Goal: Find contact information: Obtain details needed to contact an individual or organization

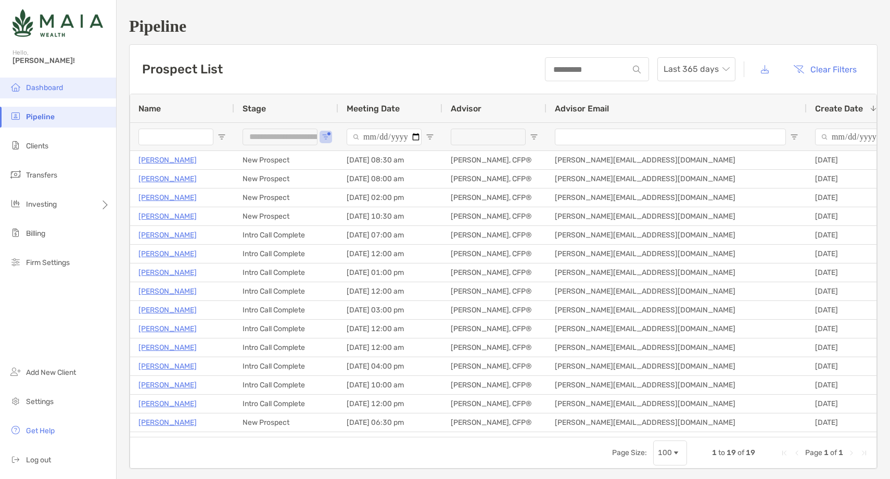
click at [62, 87] on span "Dashboard" at bounding box center [44, 87] width 37 height 9
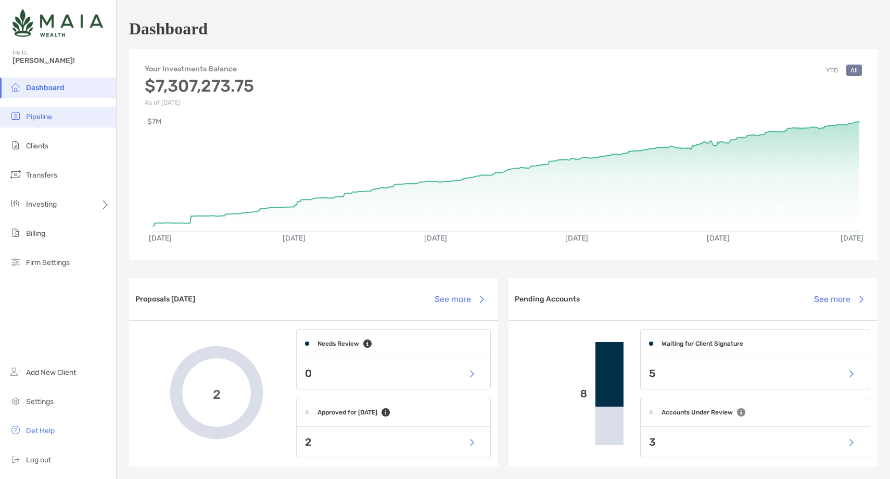
click at [68, 120] on li "Pipeline" at bounding box center [58, 117] width 116 height 21
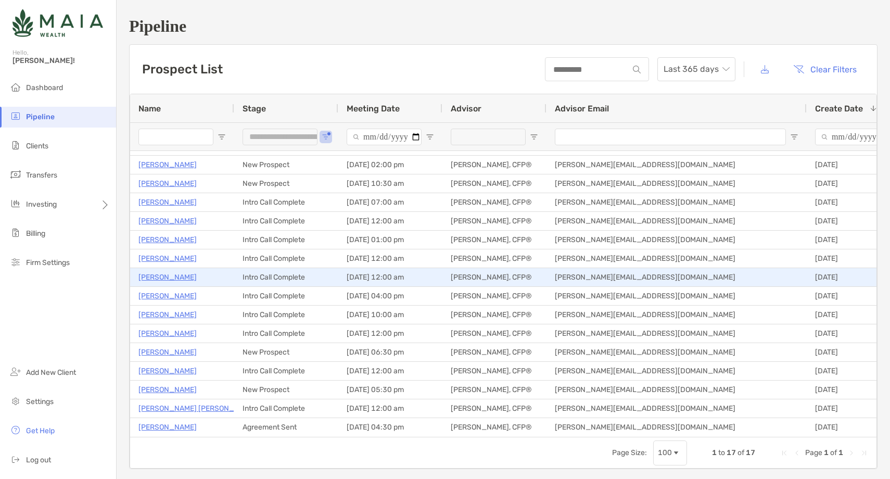
scroll to position [32, 0]
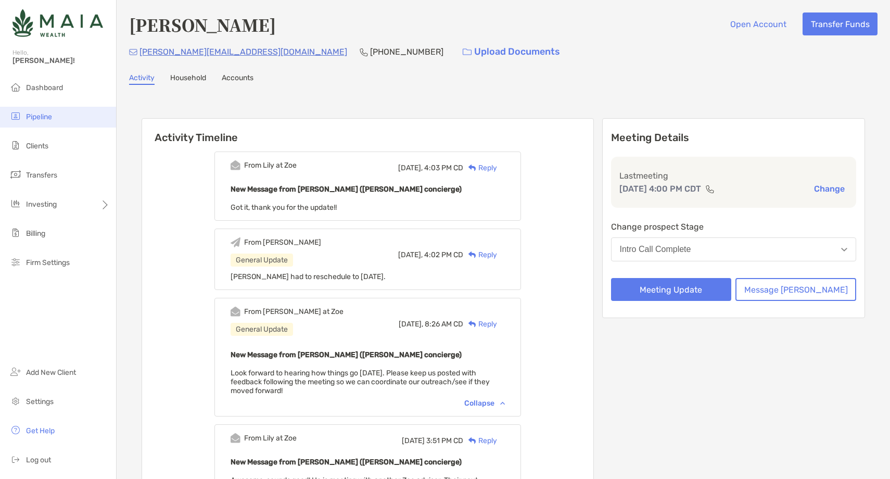
click at [55, 111] on li "Pipeline" at bounding box center [58, 117] width 116 height 21
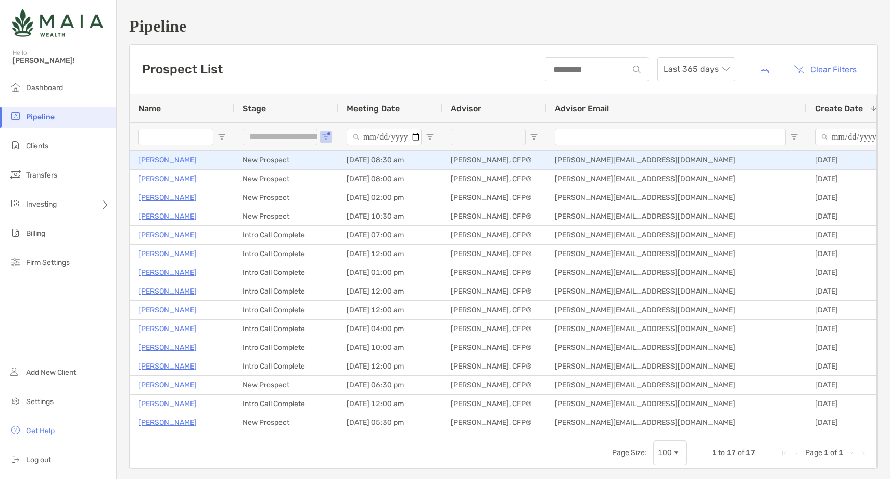
click at [173, 161] on p "[PERSON_NAME]" at bounding box center [167, 160] width 58 height 13
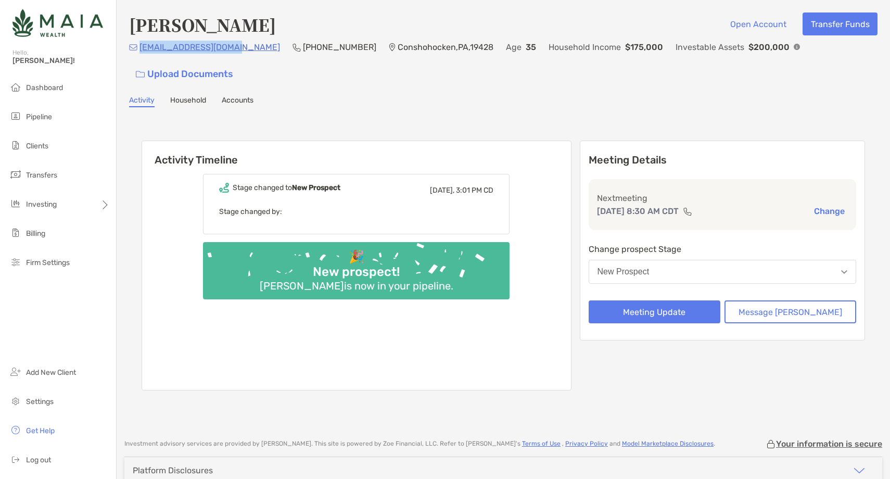
drag, startPoint x: 230, startPoint y: 52, endPoint x: 141, endPoint y: 56, distance: 89.7
click at [141, 56] on div "[EMAIL_ADDRESS][DOMAIN_NAME] [PHONE_NUMBER] Conshohocken , [GEOGRAPHIC_DATA] , …" at bounding box center [503, 63] width 749 height 45
copy p "[EMAIL_ADDRESS][DOMAIN_NAME]"
